Goal: Task Accomplishment & Management: Use online tool/utility

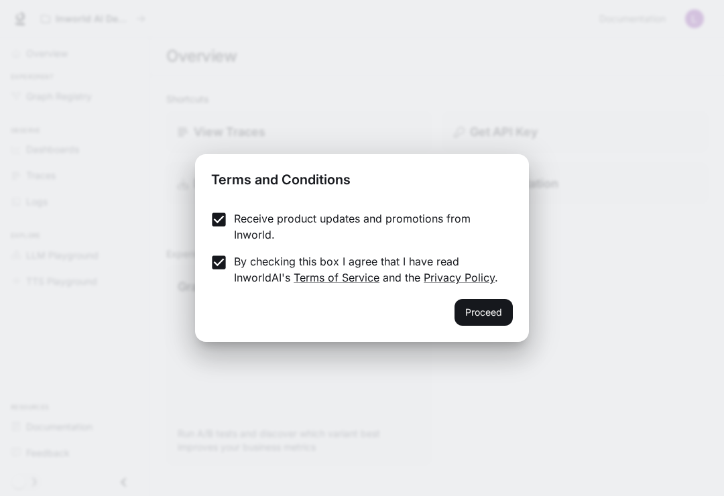
click at [493, 313] on button "Proceed" at bounding box center [483, 312] width 58 height 27
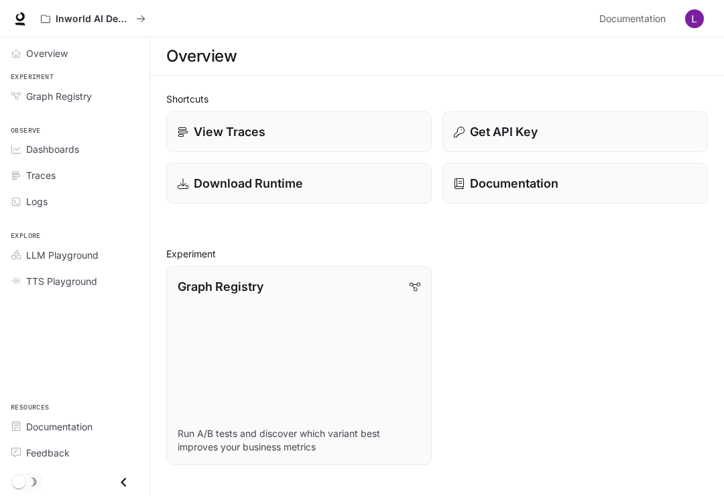
click at [304, 129] on div "View Traces" at bounding box center [299, 132] width 243 height 18
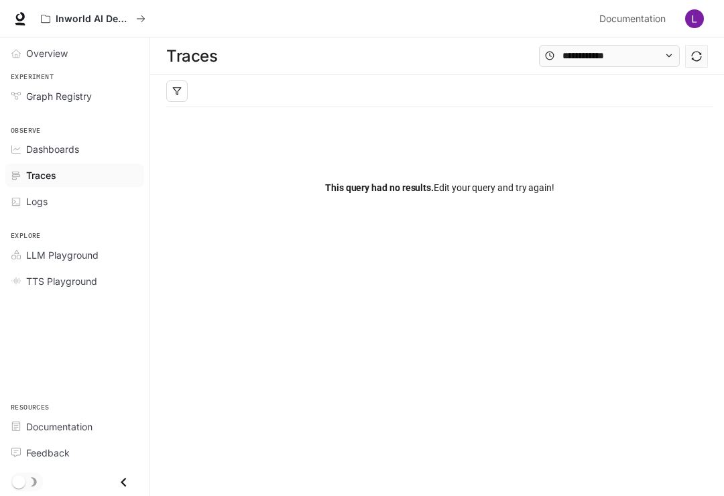
click at [670, 57] on icon at bounding box center [668, 55] width 9 height 9
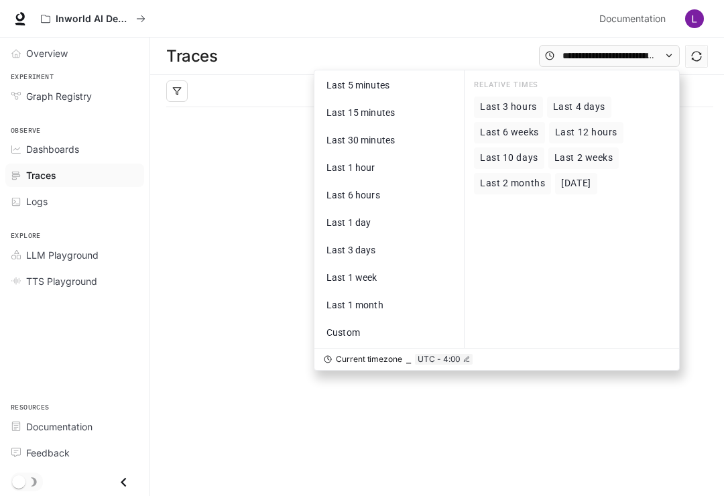
click at [520, 110] on span "Last 3 hours" at bounding box center [508, 106] width 57 height 11
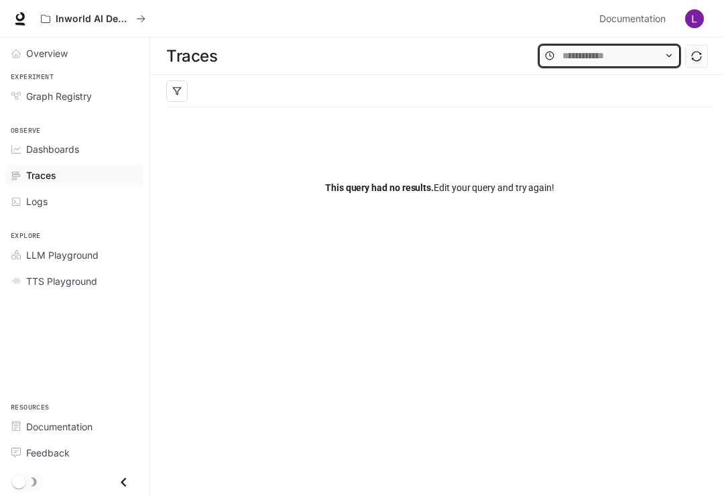
click at [635, 52] on input "text" at bounding box center [609, 55] width 94 height 15
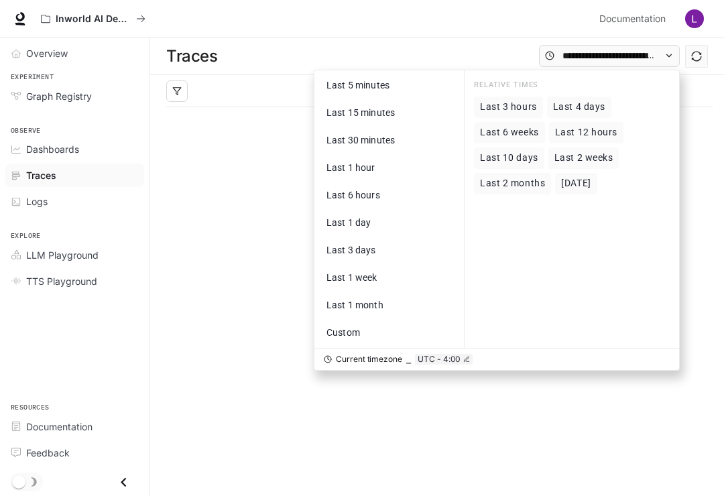
click at [530, 151] on button "Last 10 days" at bounding box center [509, 157] width 70 height 21
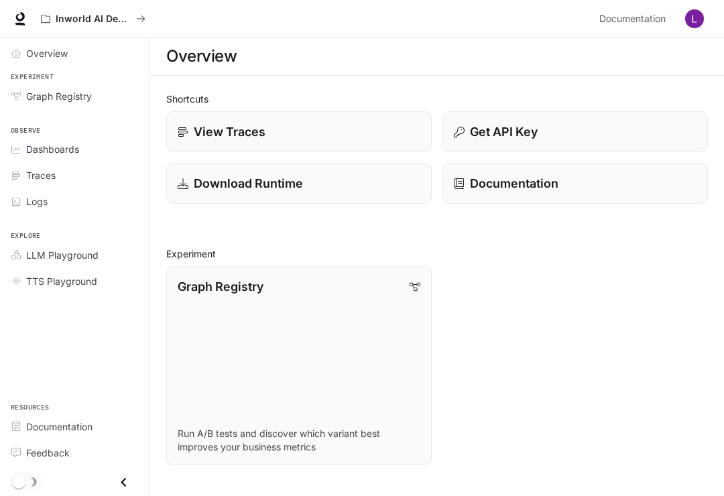
click at [509, 139] on p "Get API Key" at bounding box center [504, 132] width 68 height 18
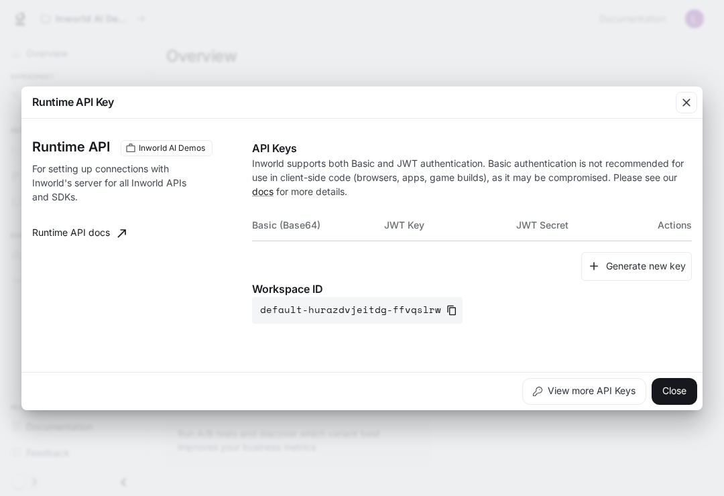
click at [677, 395] on button "Close" at bounding box center [675, 391] width 46 height 27
